Goal: Check status

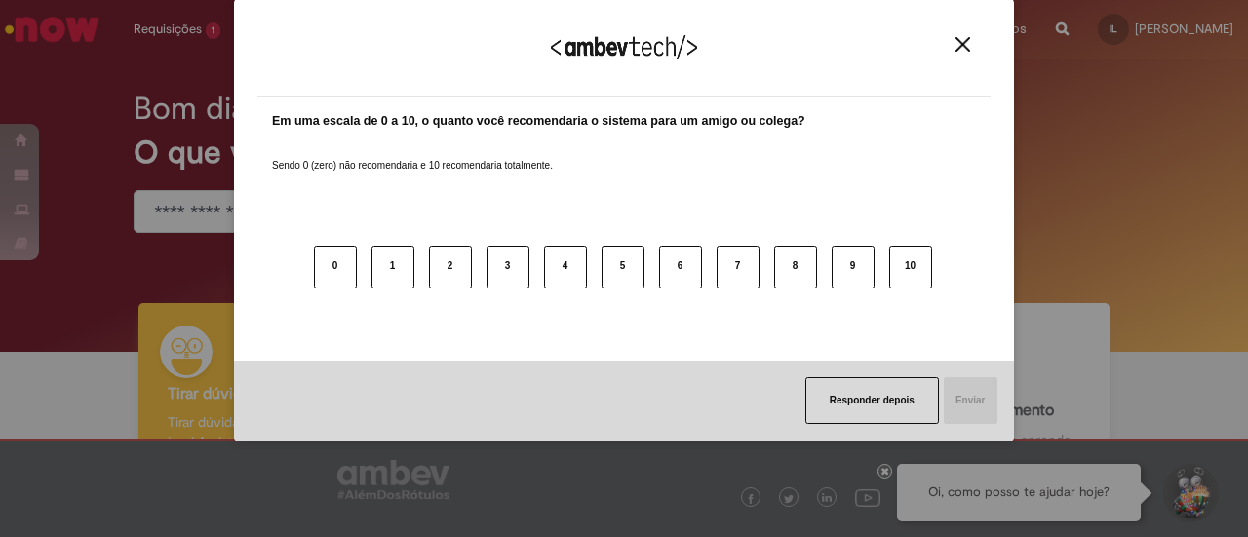
click at [959, 44] on img "Close" at bounding box center [963, 44] width 15 height 15
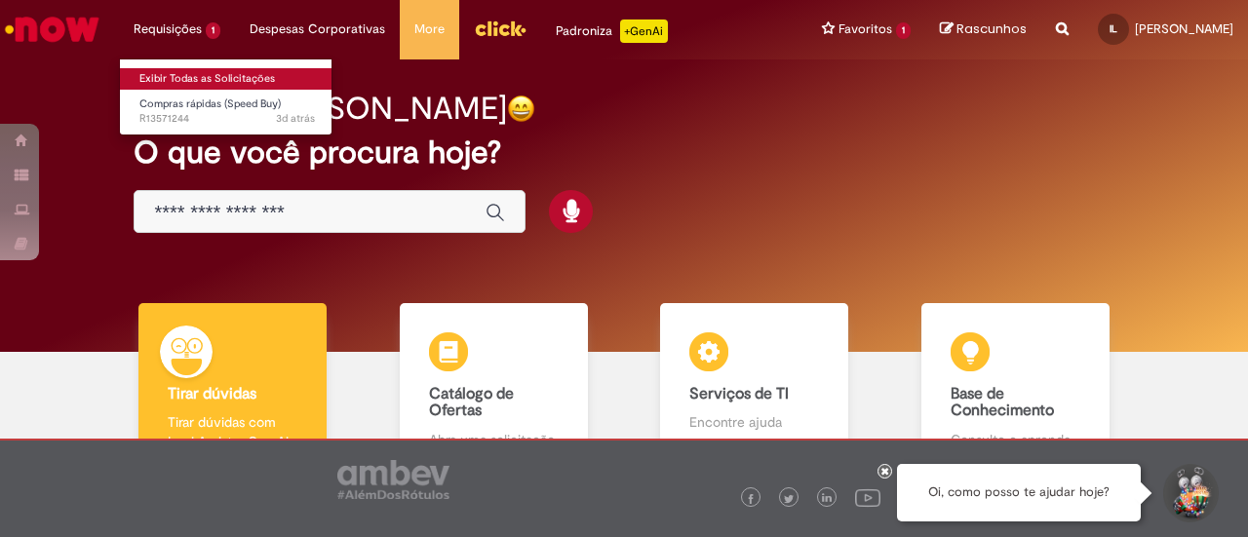
click at [175, 71] on link "Exibir Todas as Solicitações" at bounding box center [227, 78] width 215 height 21
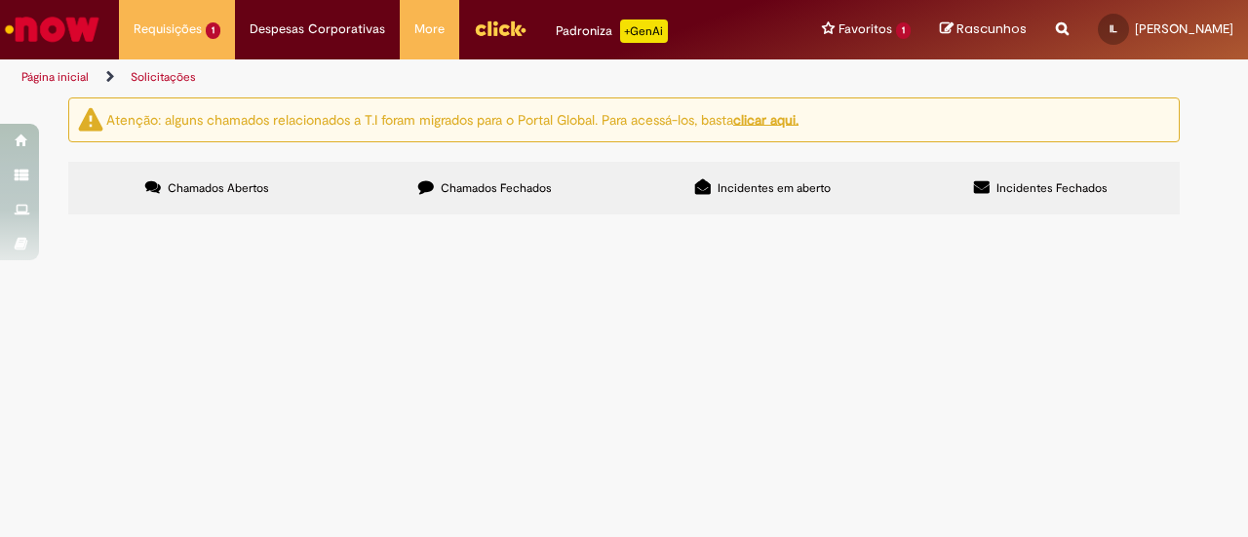
click at [0, 0] on span "Compras rápidas (Speed Buy)" at bounding box center [0, 0] width 0 height 0
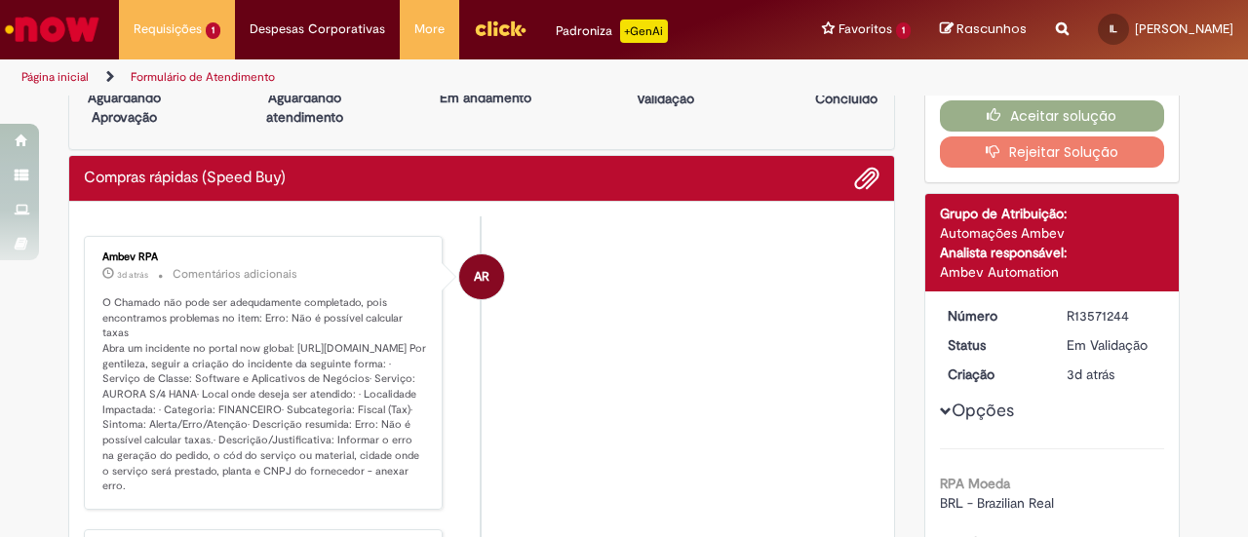
scroll to position [98, 0]
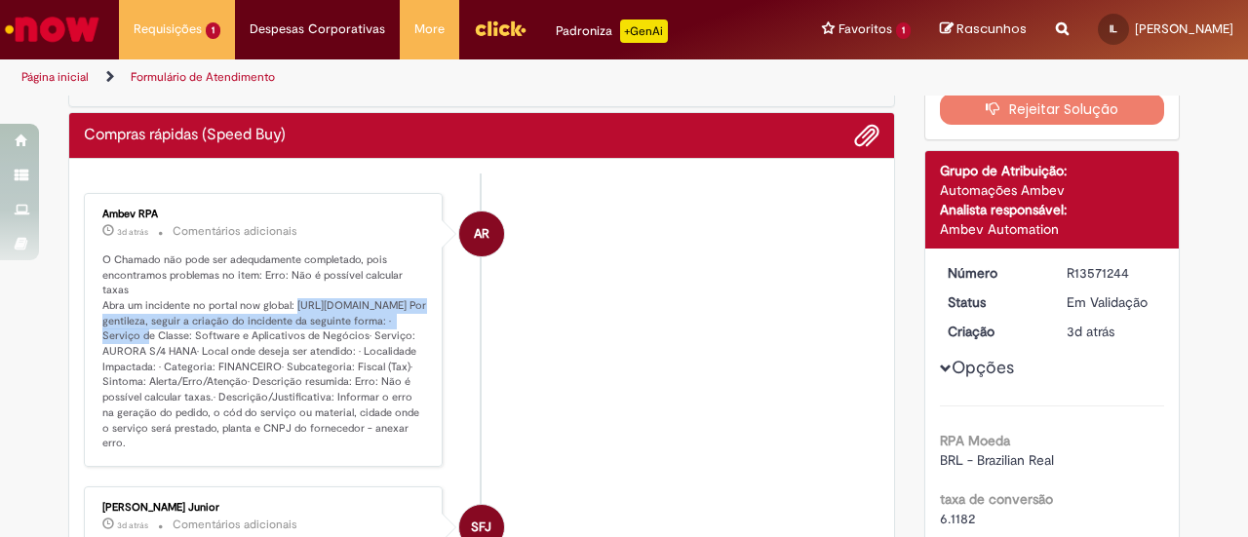
copy p "[URL][DOMAIN_NAME]"
drag, startPoint x: 285, startPoint y: 289, endPoint x: 704, endPoint y: 243, distance: 421.8
click at [386, 317] on p "O Chamado não pode ser adequdamente completado, pois encontramos problemas no i…" at bounding box center [264, 352] width 325 height 199
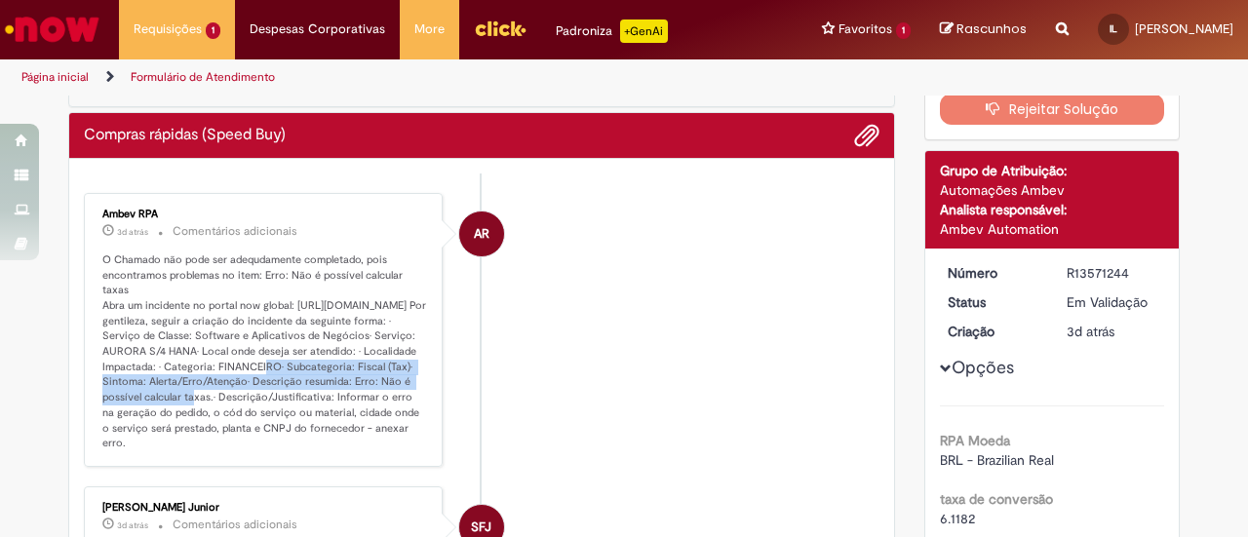
drag, startPoint x: 155, startPoint y: 364, endPoint x: 378, endPoint y: 375, distance: 223.6
click at [378, 375] on p "O Chamado não pode ser adequdamente completado, pois encontramos problemas no i…" at bounding box center [264, 352] width 325 height 199
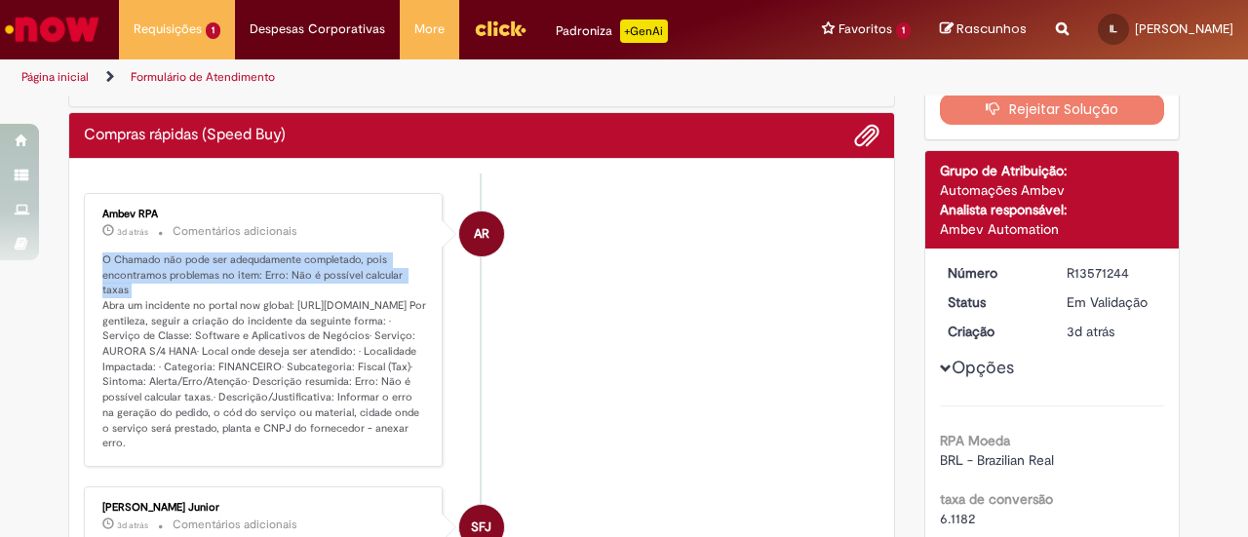
drag, startPoint x: 87, startPoint y: 255, endPoint x: 424, endPoint y: 272, distance: 337.8
click at [424, 272] on div "Ambev RPA 3d atrás 3 dias atrás Comentários adicionais O Chamado não pode ser a…" at bounding box center [263, 330] width 347 height 262
copy p "O Chamado não pode ser adequdamente completado, pois encontramos problemas no i…"
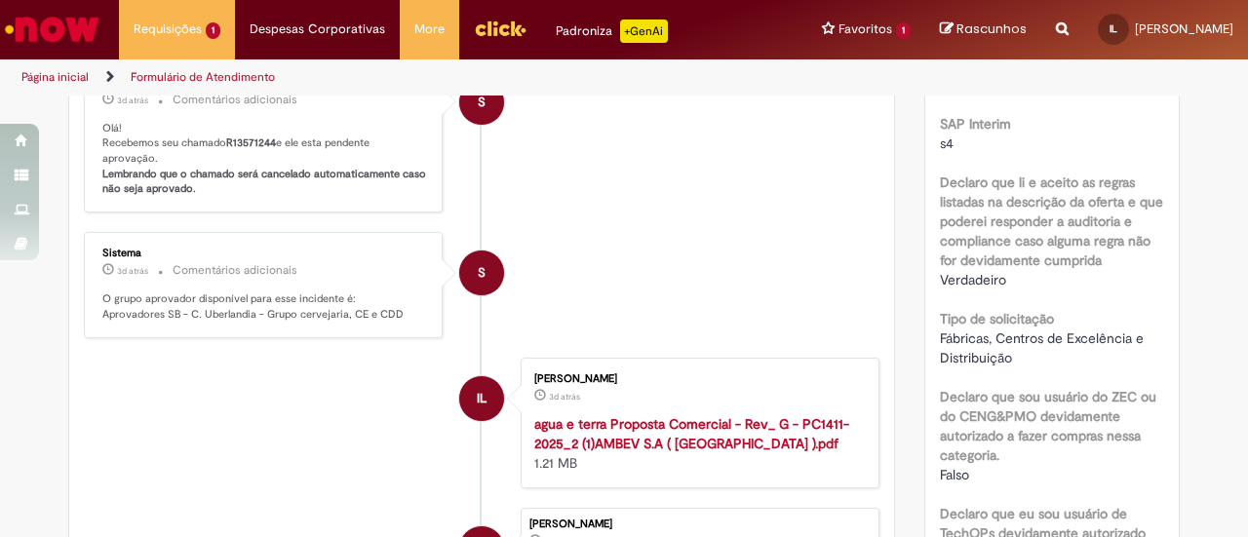
scroll to position [780, 0]
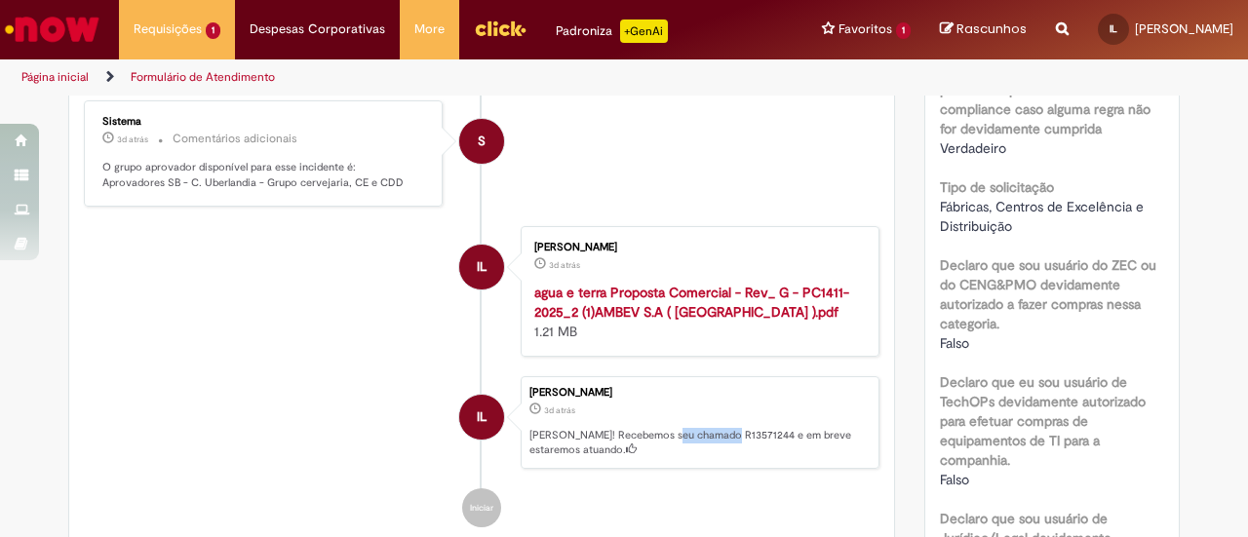
drag, startPoint x: 668, startPoint y: 427, endPoint x: 718, endPoint y: 420, distance: 50.2
click at [718, 428] on p "[PERSON_NAME]! Recebemos seu chamado R13571244 e em breve estaremos atuando." at bounding box center [698, 443] width 339 height 30
copy p "R13571244"
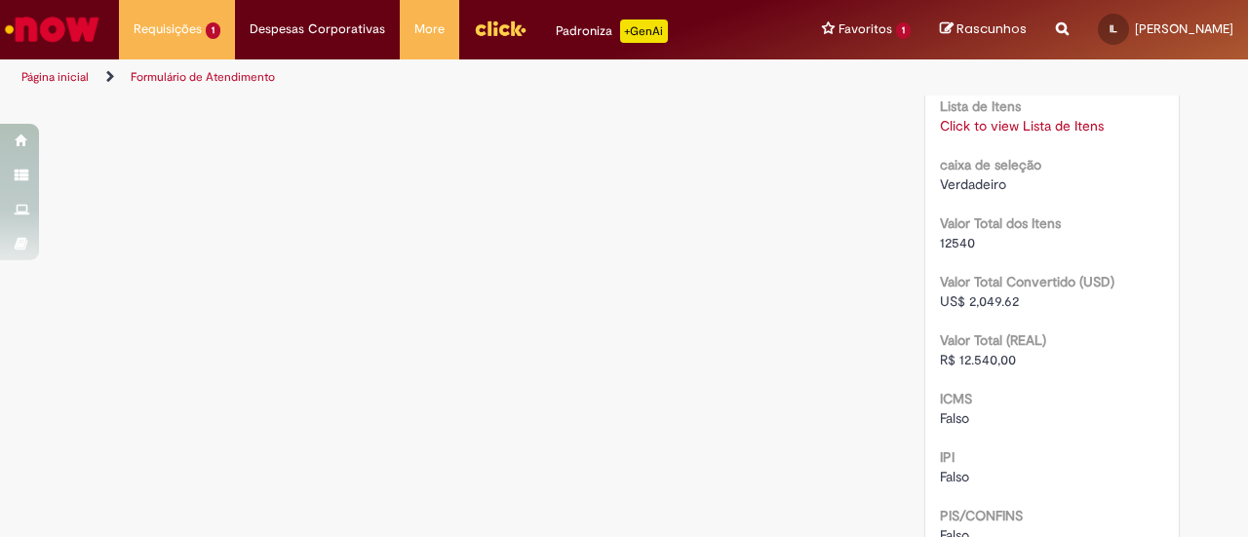
scroll to position [1853, 0]
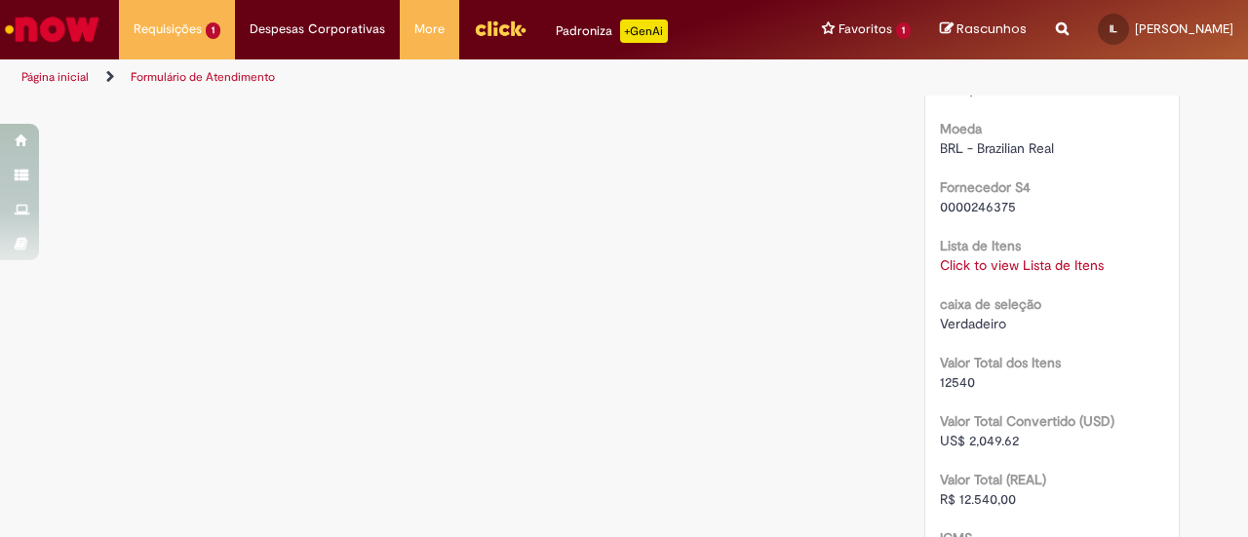
click at [1008, 266] on link "Click to view Lista de Itens" at bounding box center [1022, 265] width 164 height 18
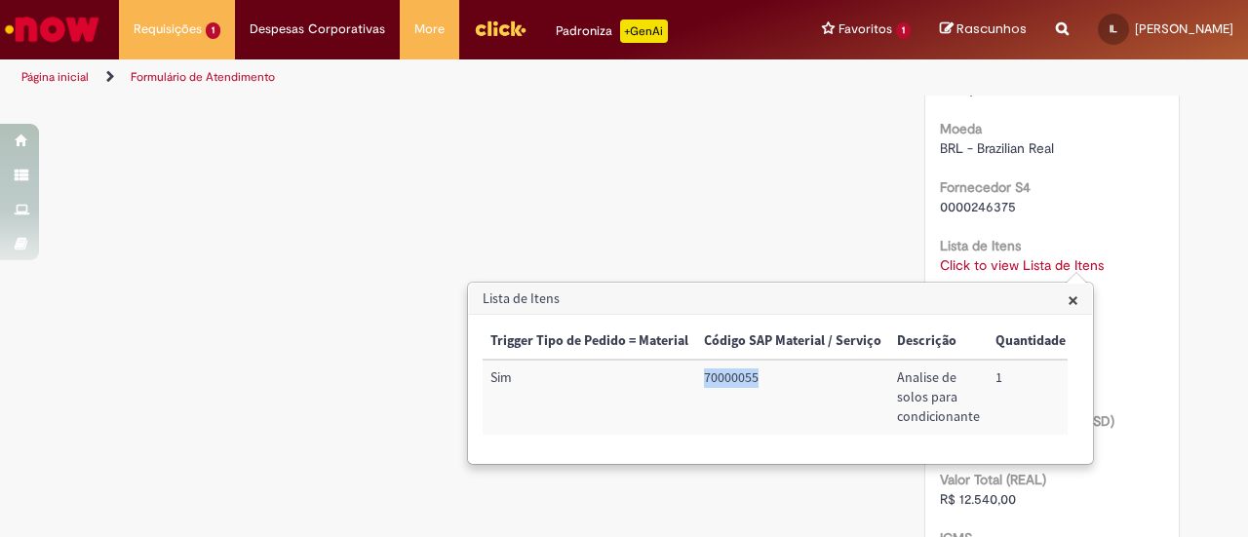
copy td "70000055"
drag, startPoint x: 701, startPoint y: 379, endPoint x: 786, endPoint y: 269, distance: 139.1
click at [759, 373] on td "70000055" at bounding box center [792, 397] width 193 height 75
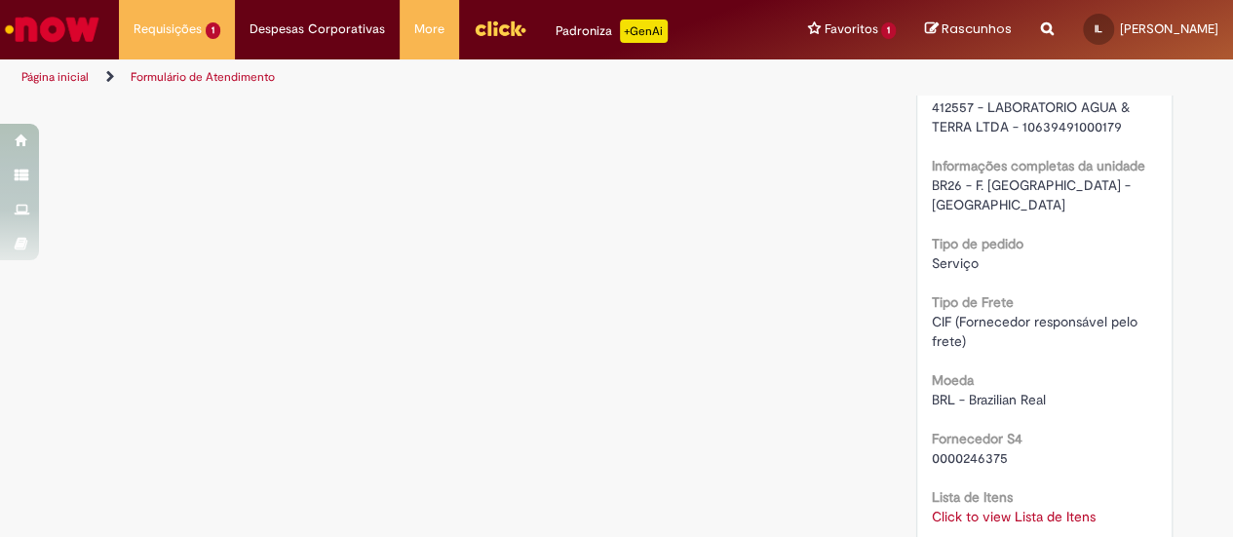
scroll to position [1560, 0]
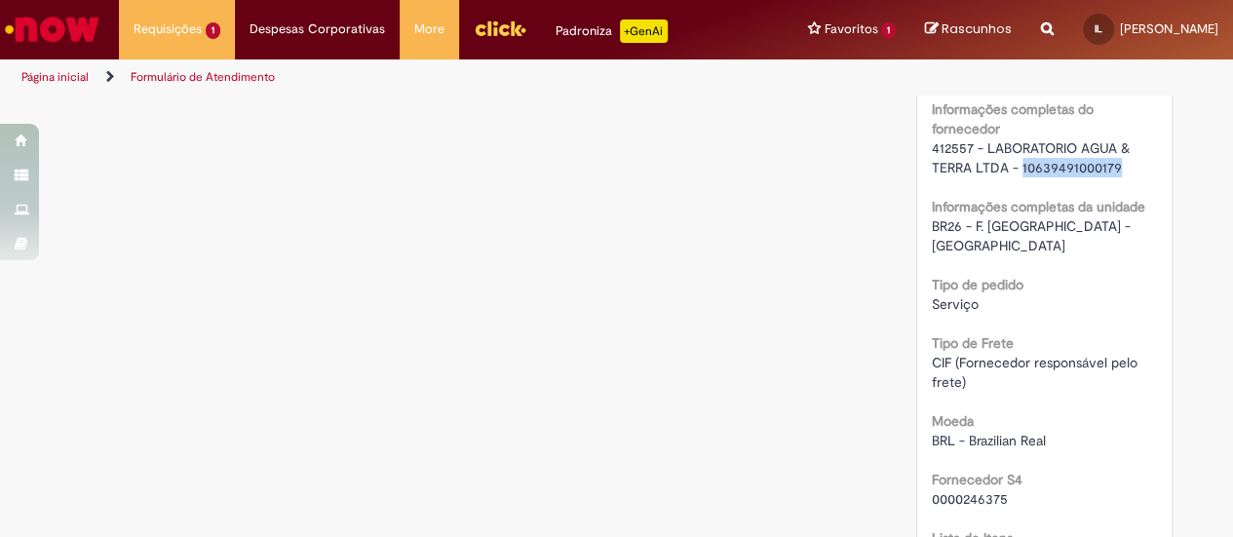
copy span "10639491000179"
drag, startPoint x: 1014, startPoint y: 187, endPoint x: 1112, endPoint y: 190, distance: 97.5
click at [1112, 176] on span "412557 - LABORATORIO AGUA & TERRA LTDA - 10639491000179" at bounding box center [1033, 157] width 202 height 37
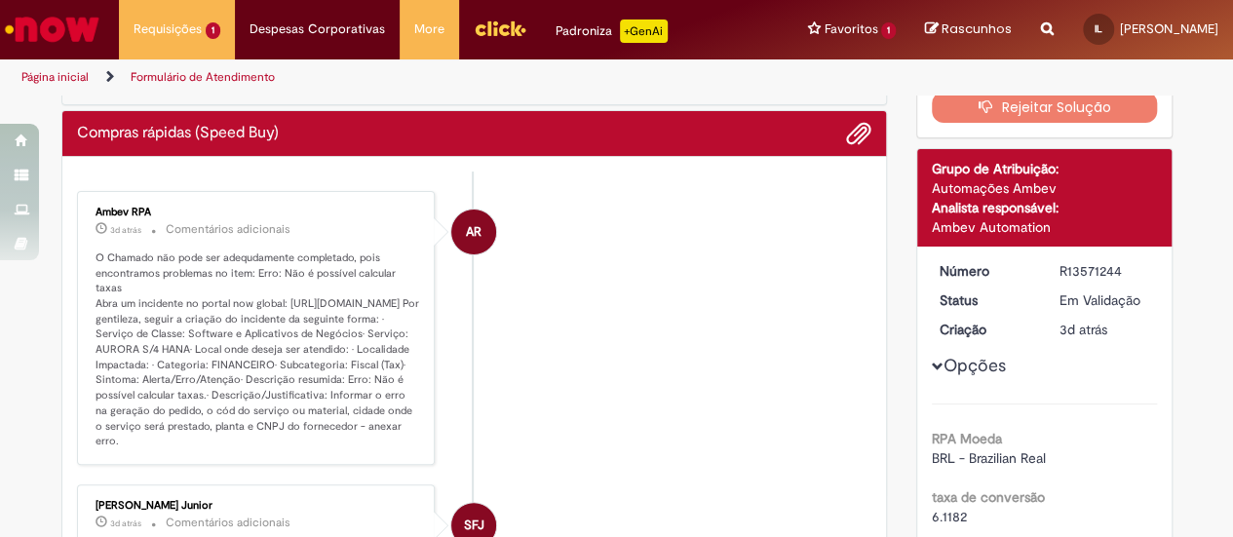
scroll to position [98, 0]
